Goal: Task Accomplishment & Management: Complete application form

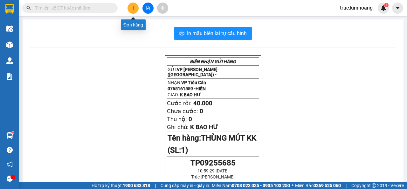
click at [136, 10] on button at bounding box center [132, 8] width 11 height 11
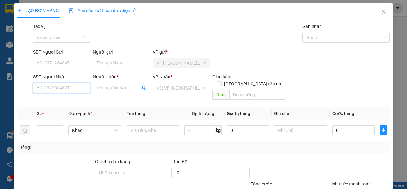
click at [58, 91] on input "SĐT Người Nhận" at bounding box center [61, 88] width 57 height 10
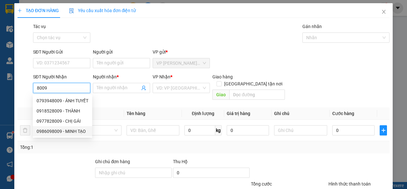
click at [74, 131] on div "0986098009 - MINH TẠO" at bounding box center [63, 130] width 52 height 7
type input "0986098009"
type input "MINH TẠO"
type input "35.000"
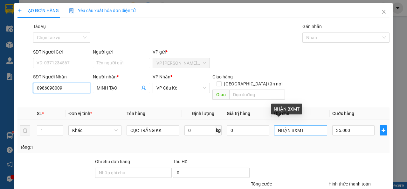
type input "0986098009"
click at [303, 125] on input "NHẬN BXMT" at bounding box center [300, 130] width 53 height 10
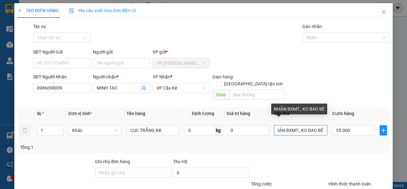
scroll to position [0, 6]
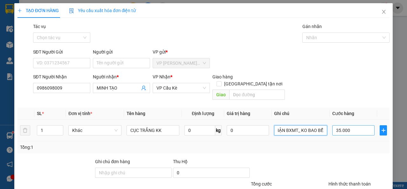
type input "NHẬN BXMT_ KO BAO BỂ"
click at [350, 125] on input "35.000" at bounding box center [353, 130] width 42 height 10
type input "4"
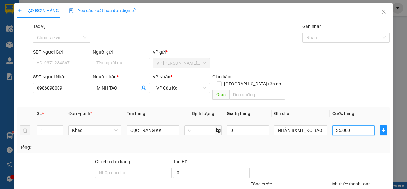
type input "4"
type input "40"
type input "4"
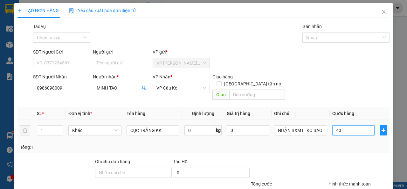
type input "4"
type input "0"
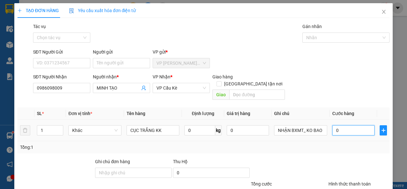
type input "3"
type input "03"
type input "35"
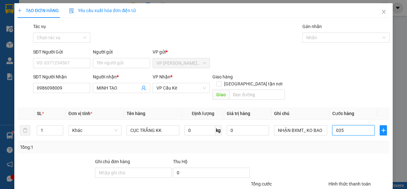
scroll to position [47, 0]
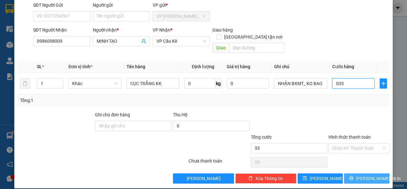
type input "035"
type input "35.000"
click at [359, 175] on span "[PERSON_NAME] và In" at bounding box center [378, 178] width 45 height 7
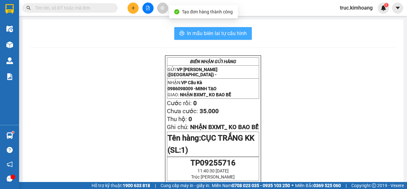
click at [240, 34] on span "In mẫu biên lai tự cấu hình" at bounding box center [217, 33] width 60 height 8
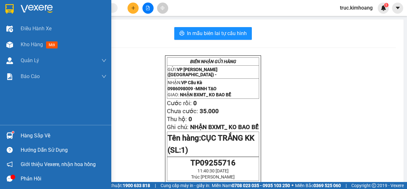
click at [30, 135] on div "Hàng sắp về" at bounding box center [64, 136] width 86 height 10
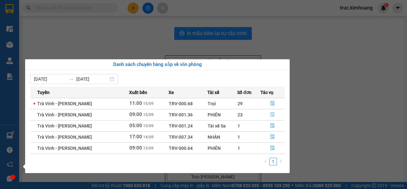
click at [270, 113] on icon "file-done" at bounding box center [272, 114] width 4 height 4
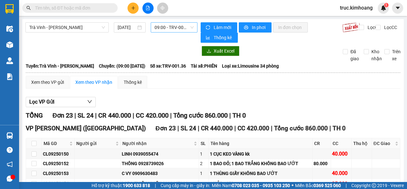
click at [170, 30] on span "09:00 - TRV-001.36" at bounding box center [174, 28] width 39 height 10
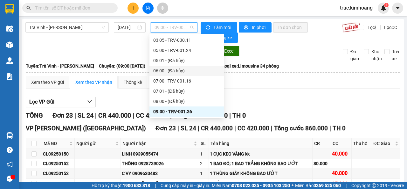
scroll to position [154, 0]
